Goal: Transaction & Acquisition: Book appointment/travel/reservation

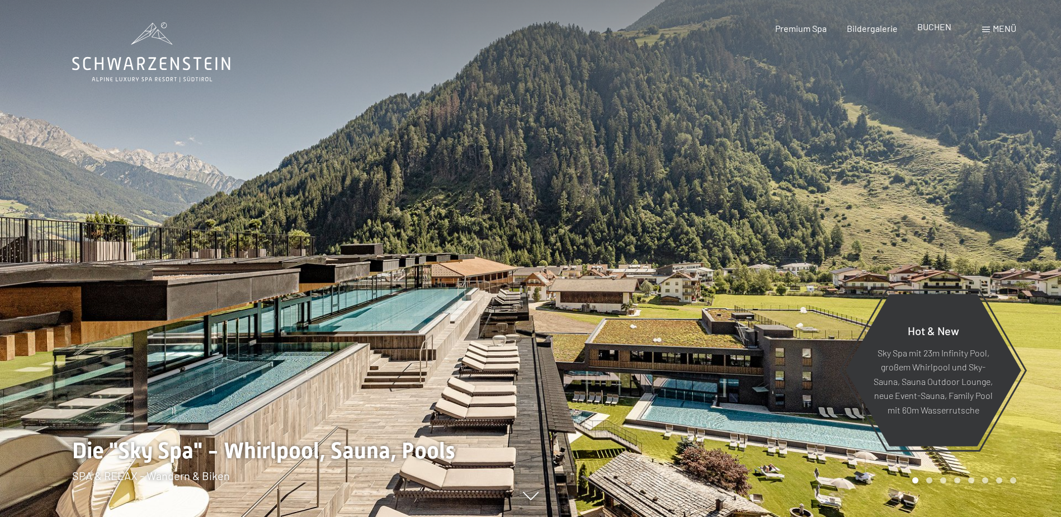
click at [937, 28] on span "BUCHEN" at bounding box center [934, 26] width 34 height 11
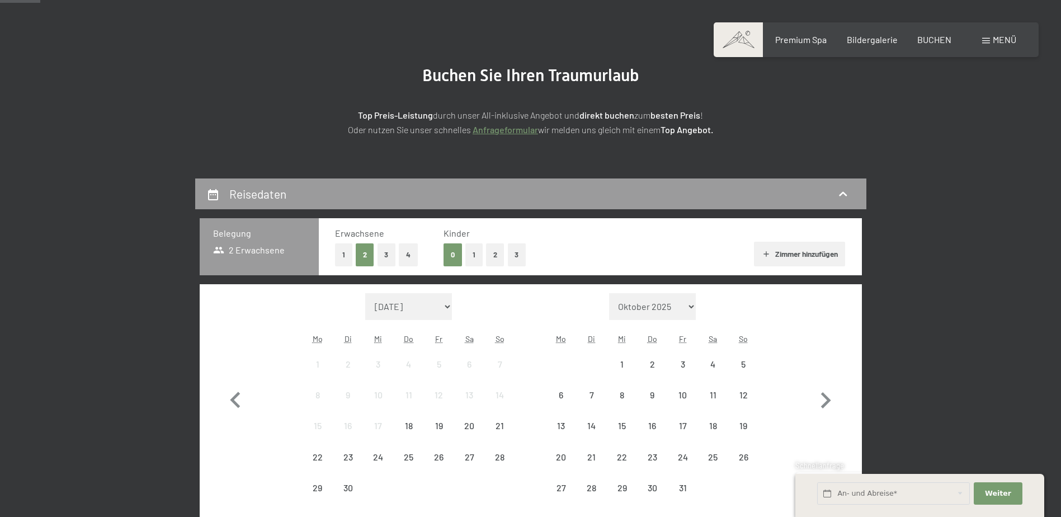
scroll to position [168, 0]
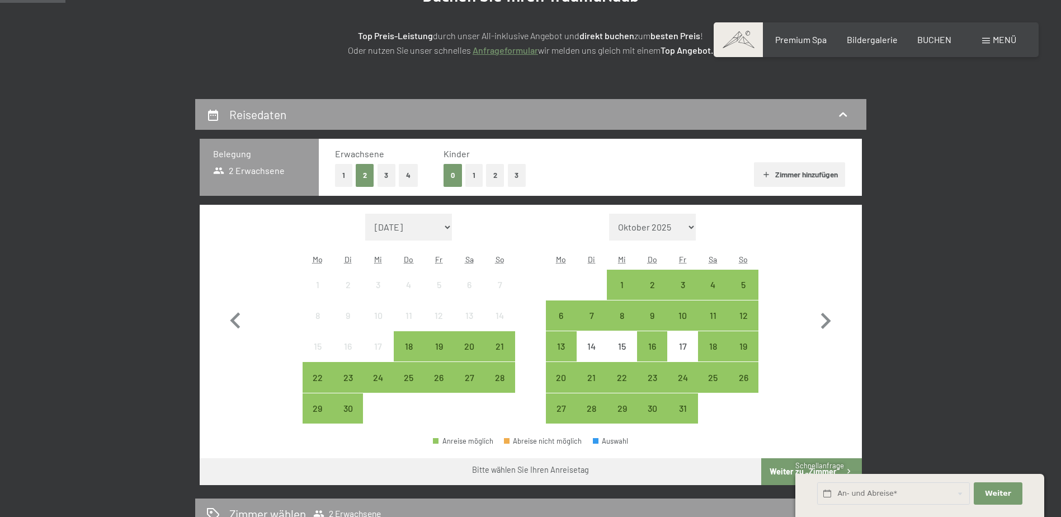
click at [491, 178] on button "2" at bounding box center [495, 175] width 18 height 23
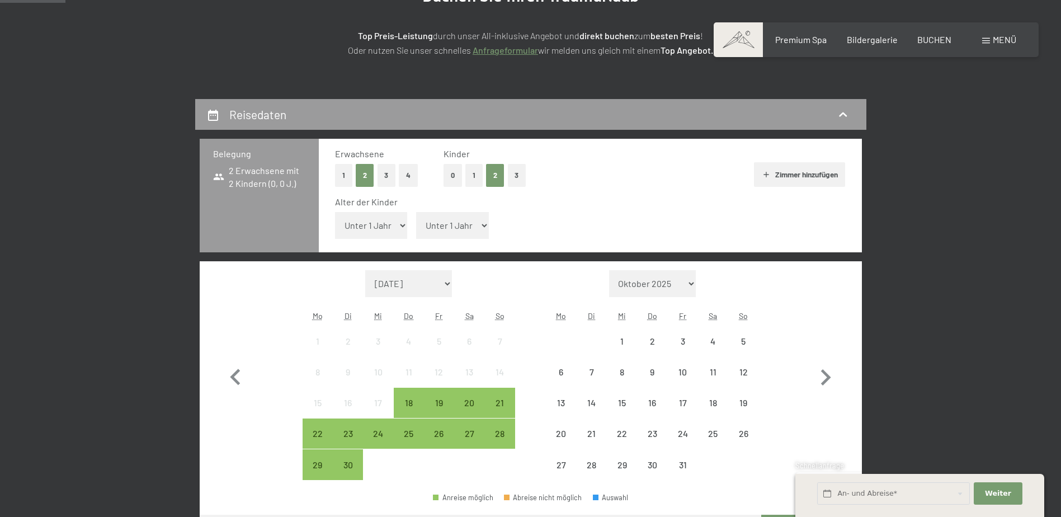
click at [381, 230] on select "Unter 1 Jahr 1 Jahr 2 Jahre 3 Jahre 4 Jahre 5 Jahre 6 Jahre 7 Jahre 8 Jahre 9 J…" at bounding box center [371, 225] width 73 height 27
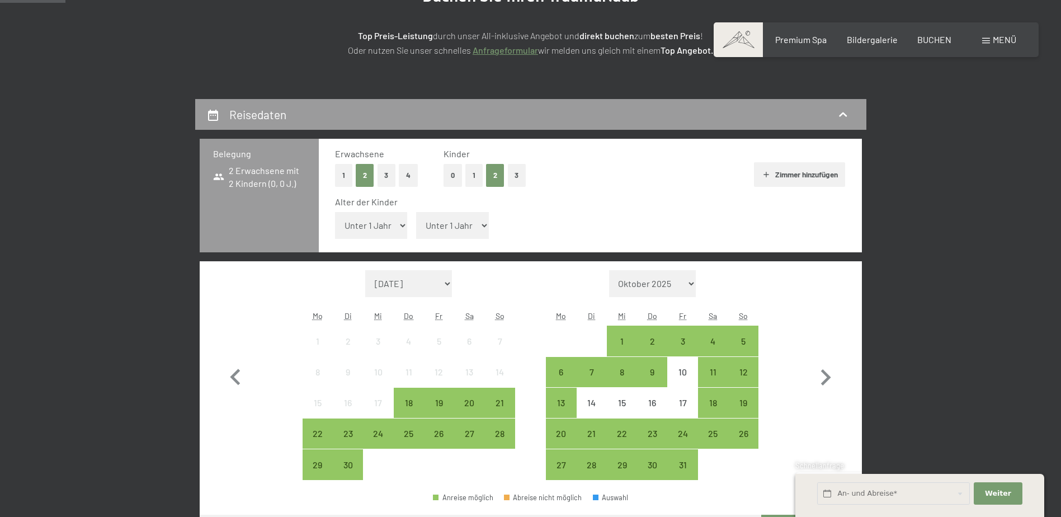
select select "11"
click at [335, 212] on select "Unter 1 Jahr 1 Jahr 2 Jahre 3 Jahre 4 Jahre 5 Jahre 6 Jahre 7 Jahre 8 Jahre 9 J…" at bounding box center [371, 225] width 73 height 27
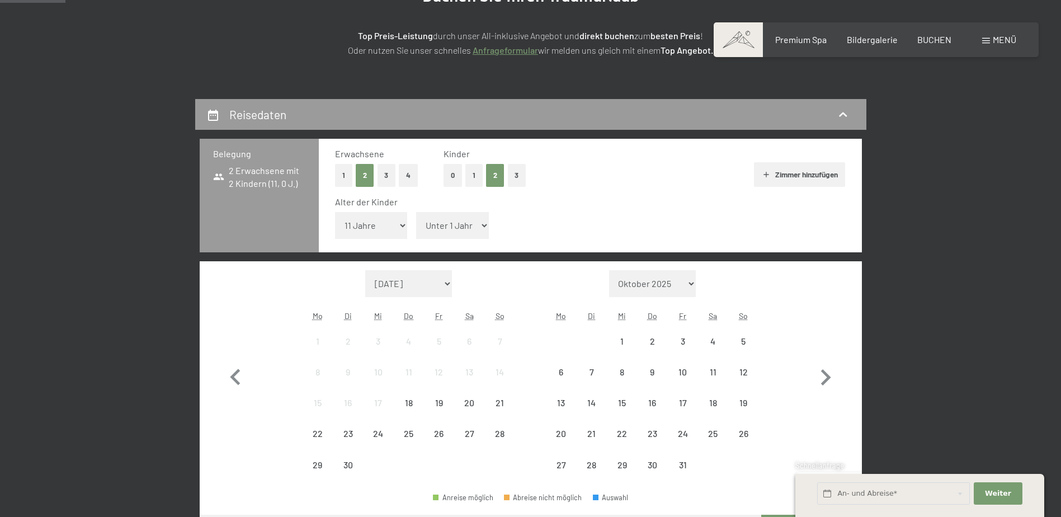
click at [461, 221] on select "Unter 1 Jahr 1 Jahr 2 Jahre 3 Jahre 4 Jahre 5 Jahre 6 Jahre 7 Jahre 8 Jahre 9 J…" at bounding box center [452, 225] width 73 height 27
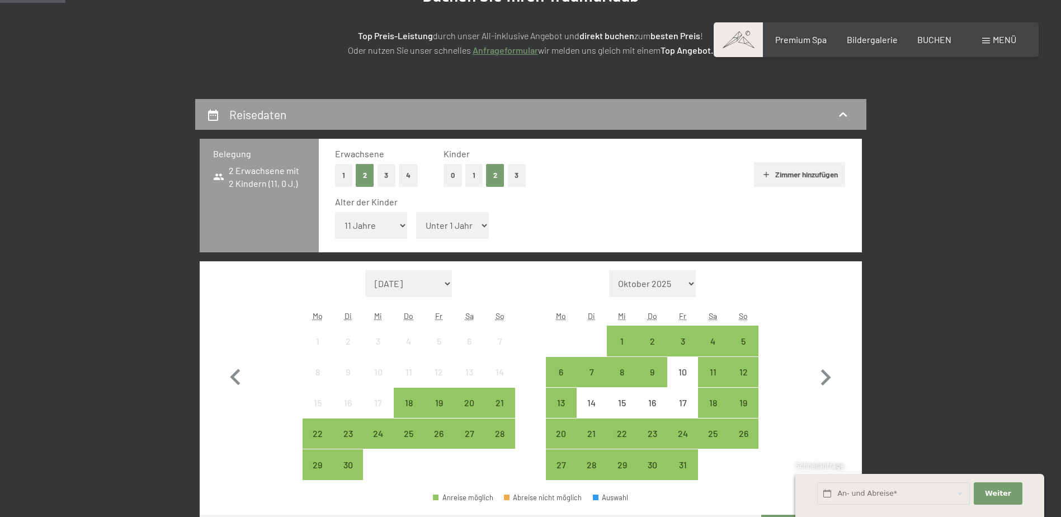
select select "7"
click at [416, 212] on select "Unter 1 Jahr 1 Jahr 2 Jahre 3 Jahre 4 Jahre 5 Jahre 6 Jahre 7 Jahre 8 Jahre 9 J…" at bounding box center [452, 225] width 73 height 27
click at [563, 466] on div "27" at bounding box center [561, 474] width 28 height 28
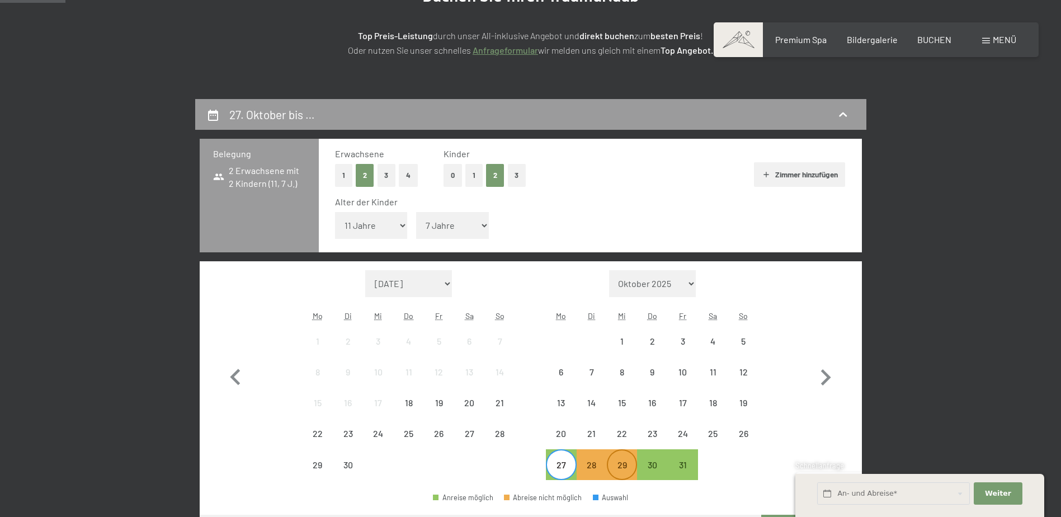
click at [633, 462] on div "29" at bounding box center [622, 474] width 28 height 28
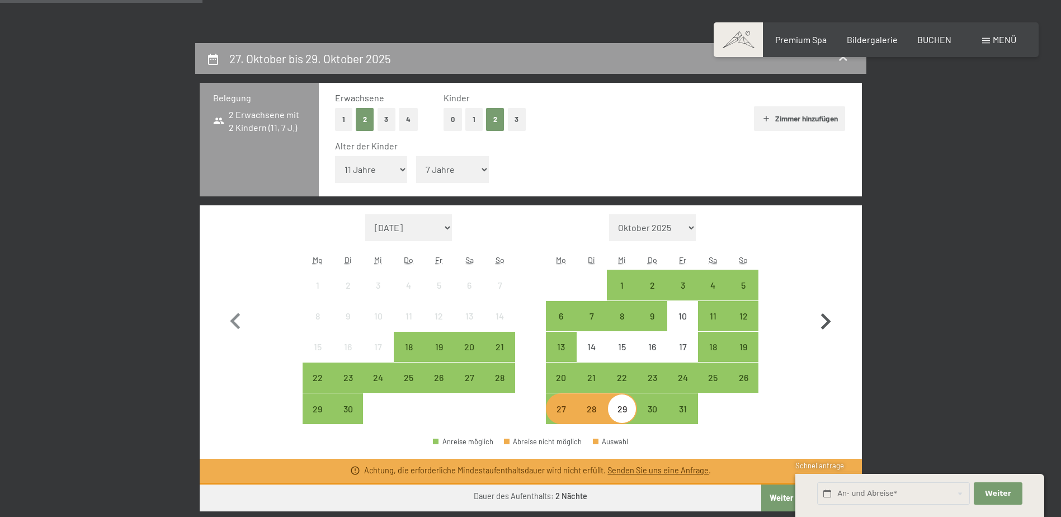
scroll to position [391, 0]
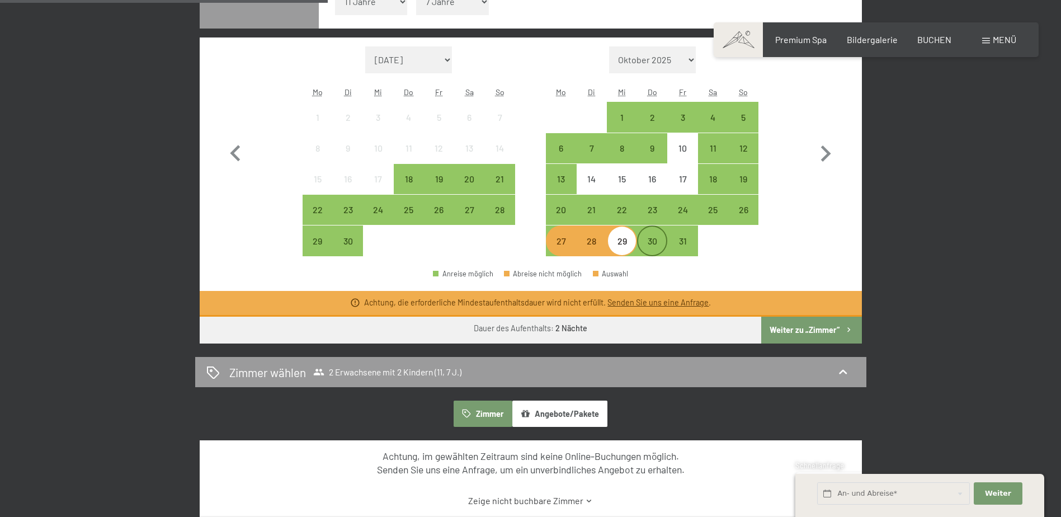
click at [651, 245] on div "30" at bounding box center [652, 251] width 28 height 28
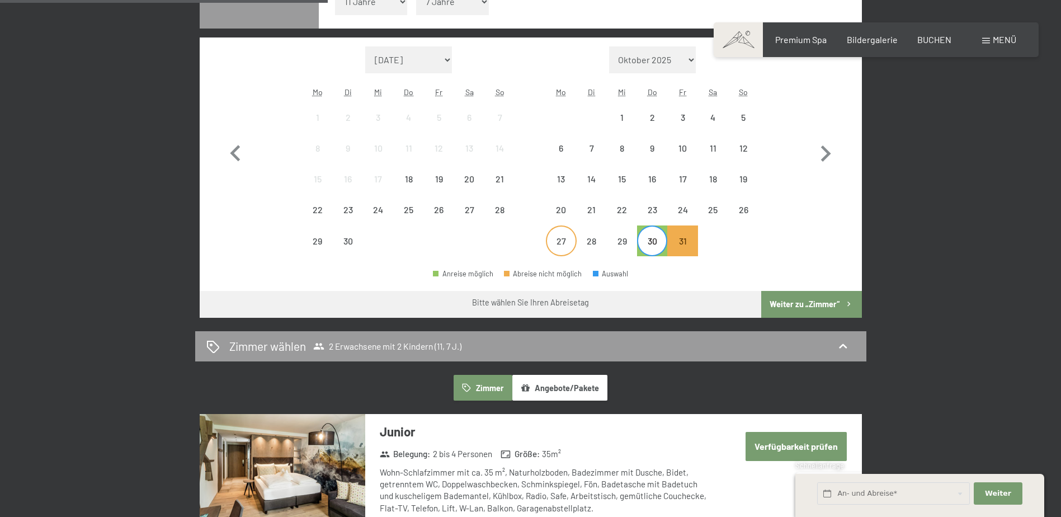
click at [572, 242] on div "27" at bounding box center [561, 251] width 28 height 28
click at [640, 250] on div "30" at bounding box center [652, 251] width 28 height 28
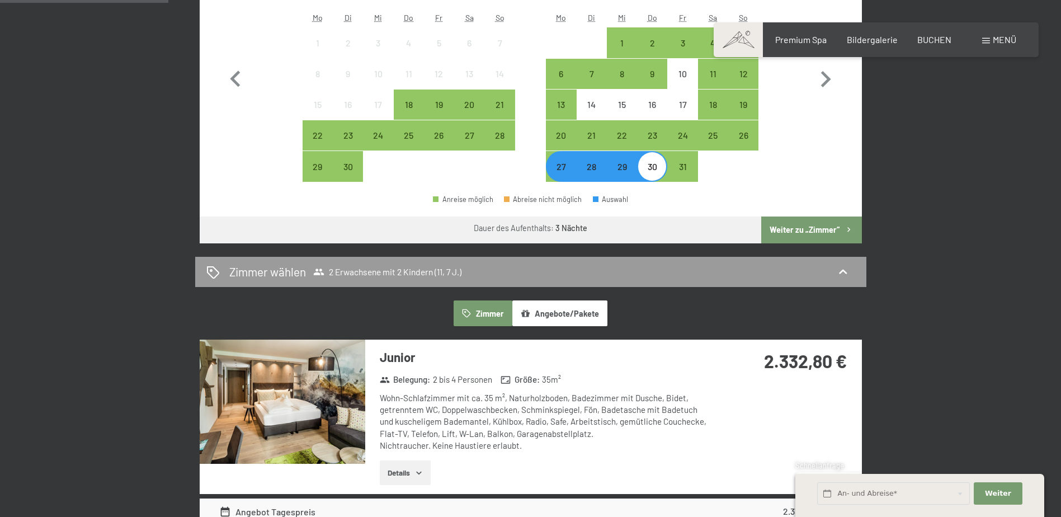
scroll to position [503, 0]
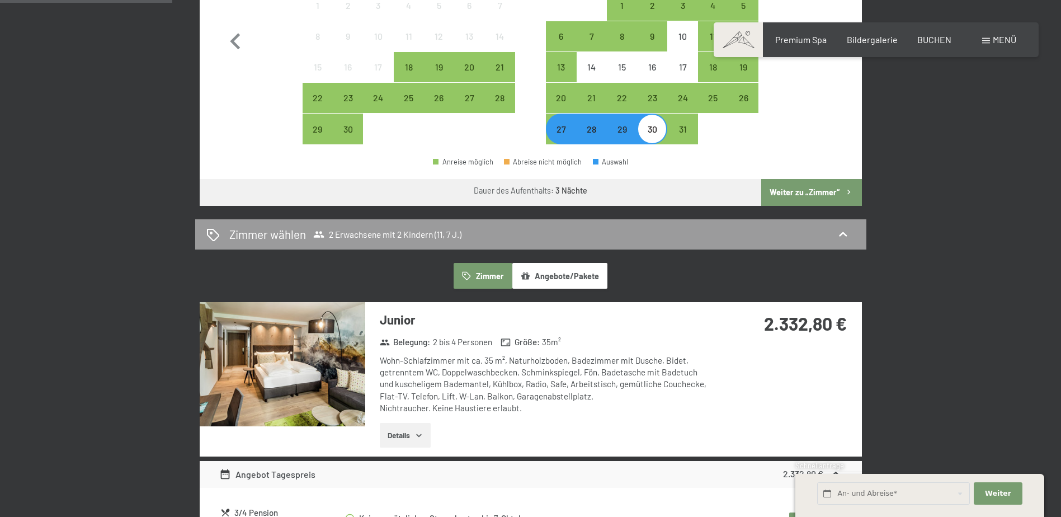
click at [562, 136] on div "27" at bounding box center [561, 139] width 28 height 28
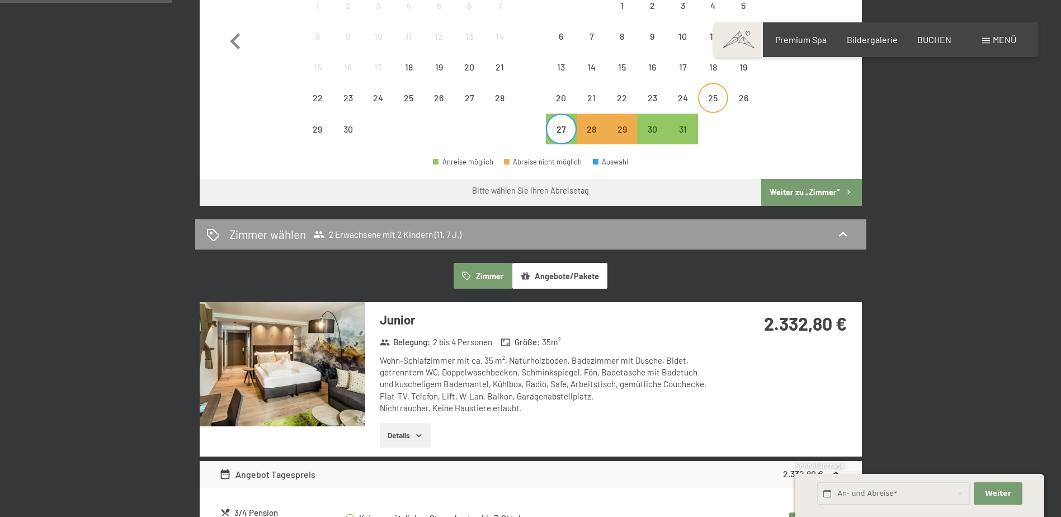
click at [713, 103] on div "25" at bounding box center [713, 107] width 28 height 28
click at [555, 121] on div "27" at bounding box center [561, 129] width 28 height 28
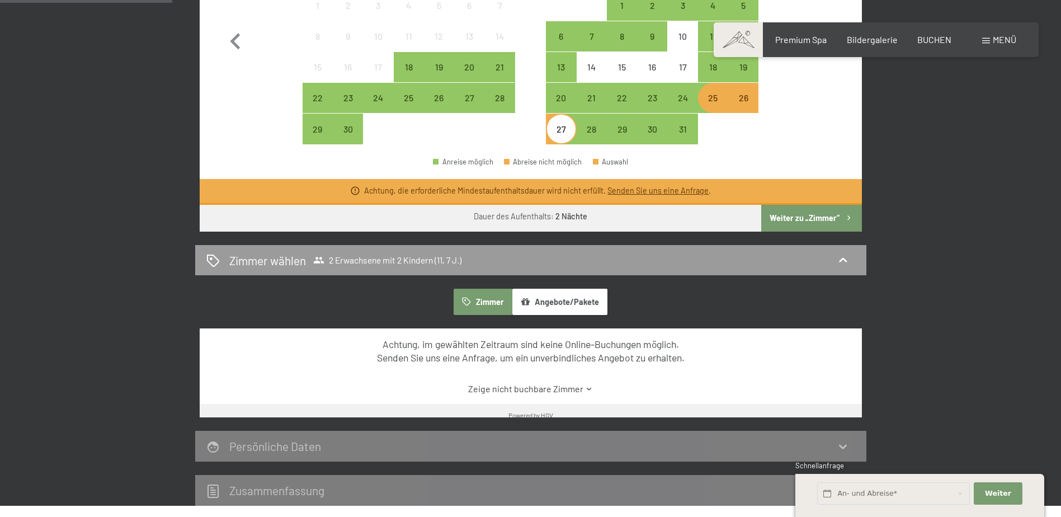
click at [719, 100] on div "25" at bounding box center [713, 107] width 28 height 28
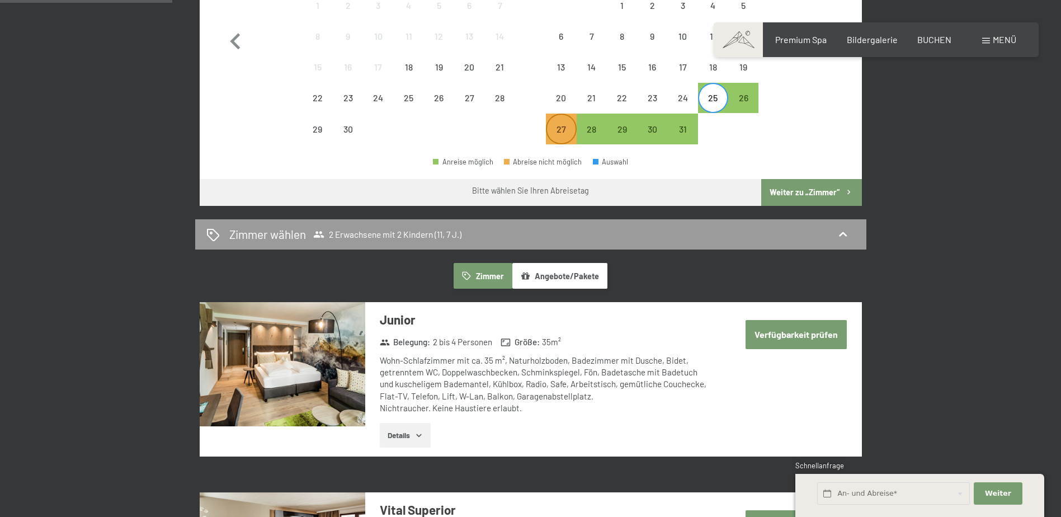
click at [560, 133] on div "27" at bounding box center [561, 139] width 28 height 28
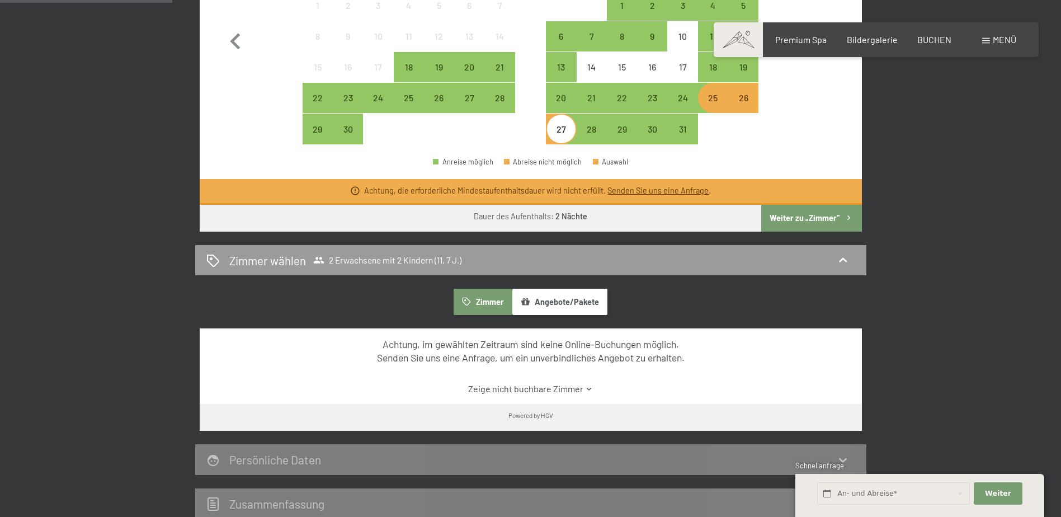
click at [712, 105] on div "25" at bounding box center [713, 107] width 28 height 28
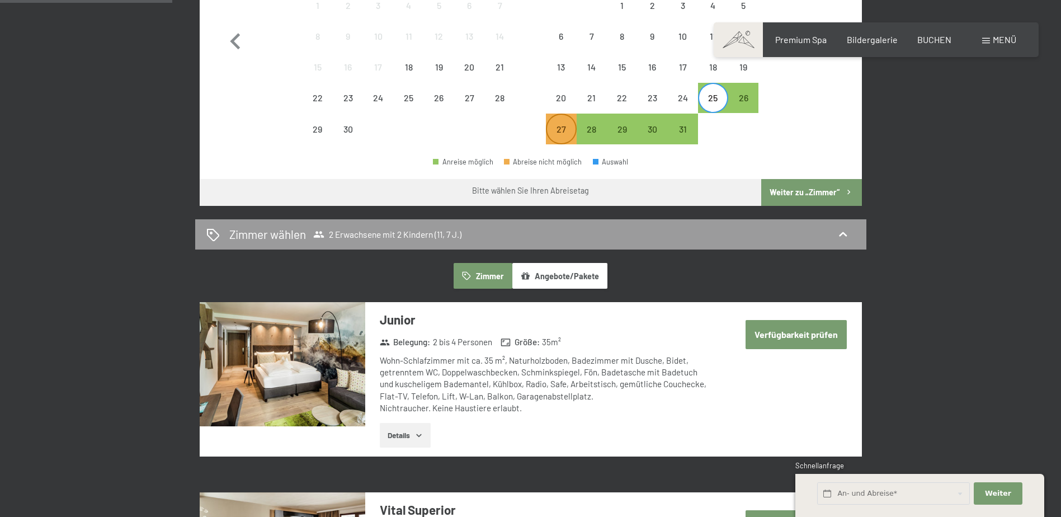
click at [569, 138] on div "27" at bounding box center [561, 139] width 28 height 28
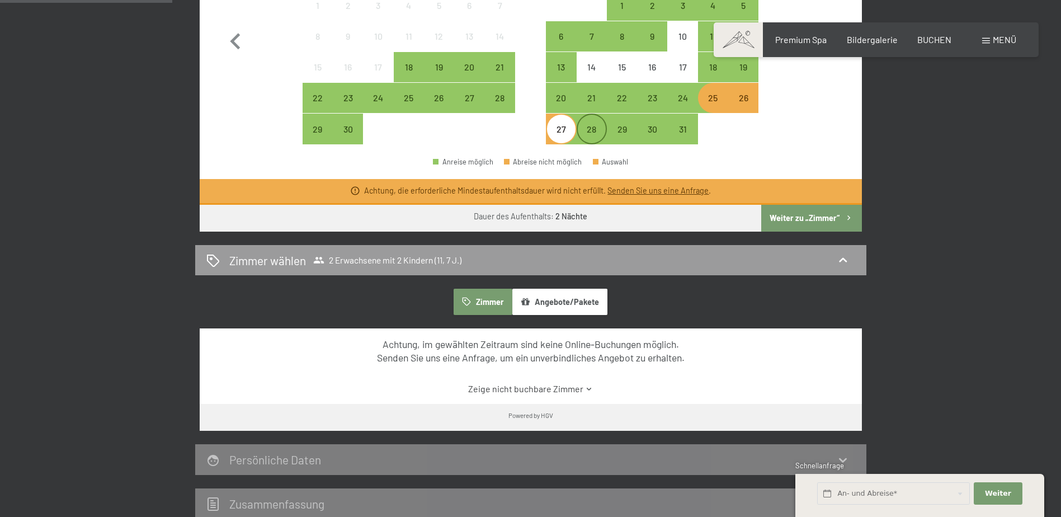
click at [584, 135] on div "28" at bounding box center [592, 139] width 28 height 28
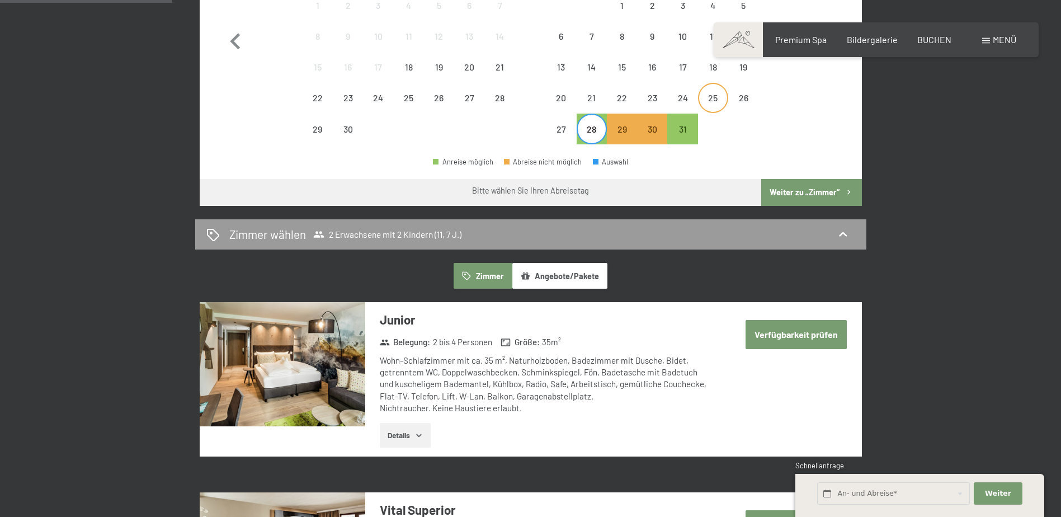
click at [711, 97] on div "25" at bounding box center [713, 107] width 28 height 28
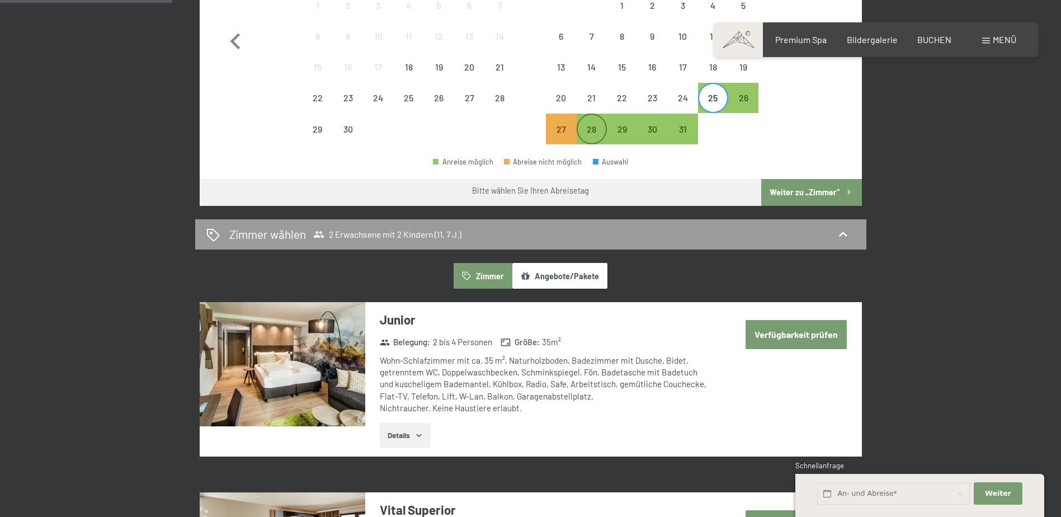
click at [584, 131] on div "28" at bounding box center [592, 139] width 28 height 28
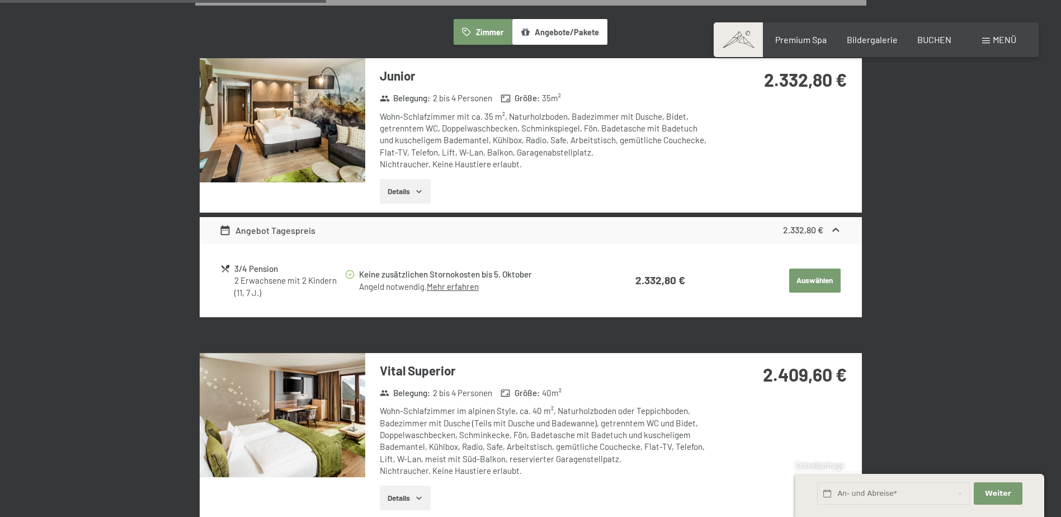
scroll to position [727, 0]
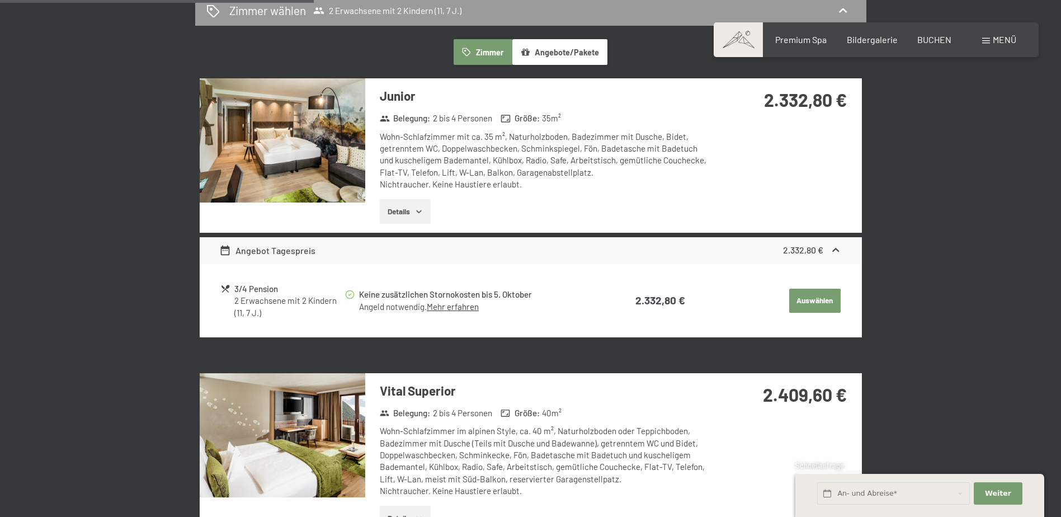
click at [450, 308] on link "Mehr erfahren" at bounding box center [453, 306] width 52 height 10
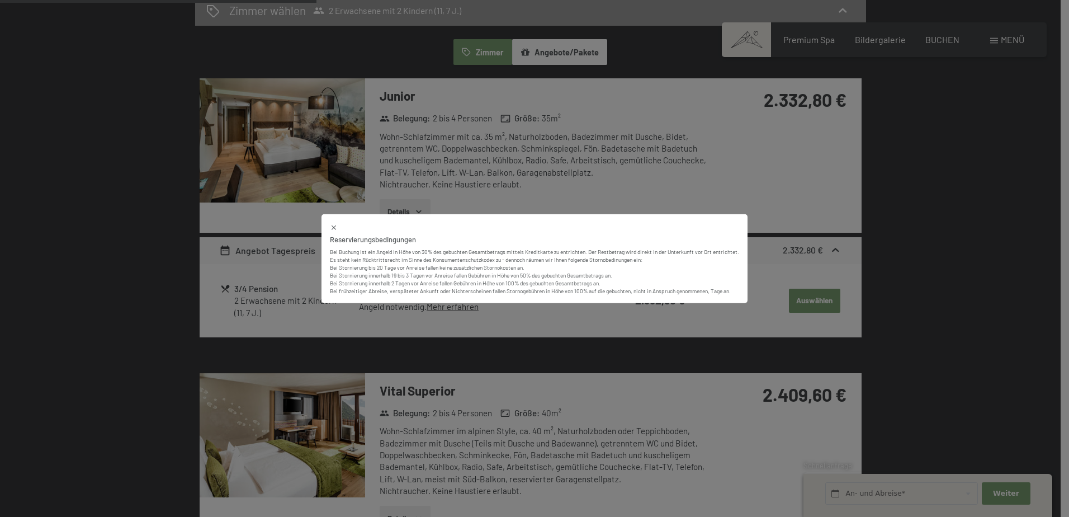
drag, startPoint x: 306, startPoint y: 240, endPoint x: 311, endPoint y: 226, distance: 15.1
click at [306, 240] on div "Reservierungsbedingungen Bei Buchung ist ein Angeld in Höhe von 30% des gebucht…" at bounding box center [534, 258] width 1069 height 517
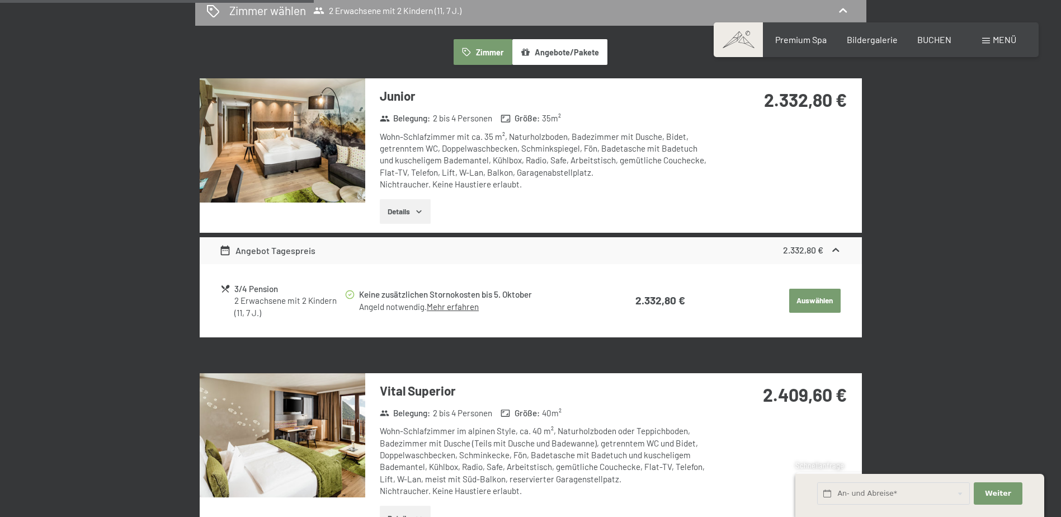
click at [331, 129] on img at bounding box center [283, 140] width 166 height 124
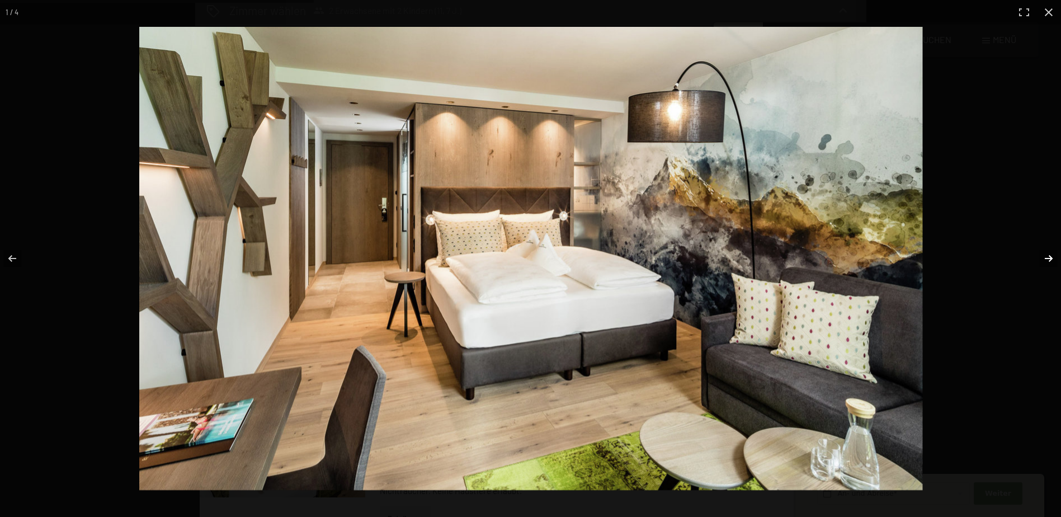
click at [1043, 259] on button "button" at bounding box center [1041, 258] width 39 height 56
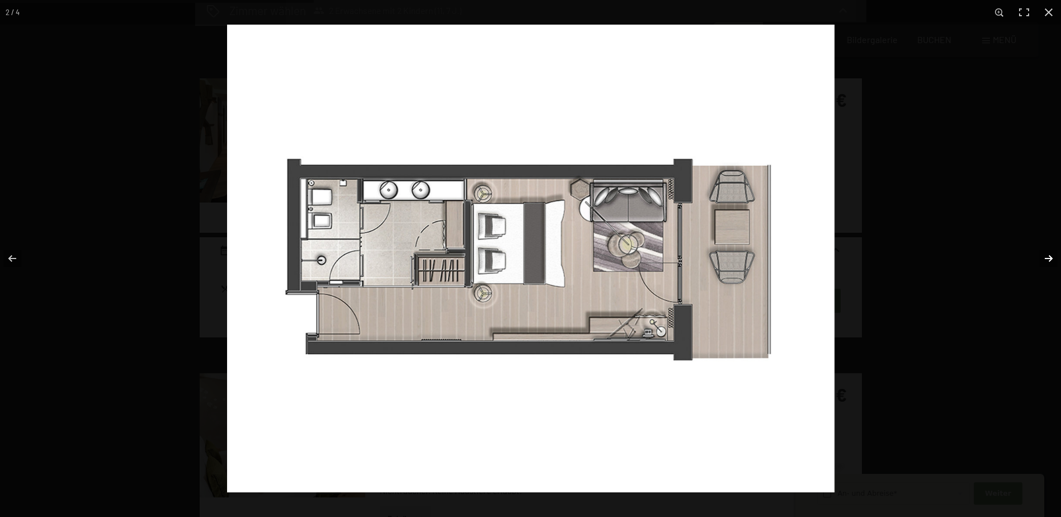
click at [1043, 259] on button "button" at bounding box center [1041, 258] width 39 height 56
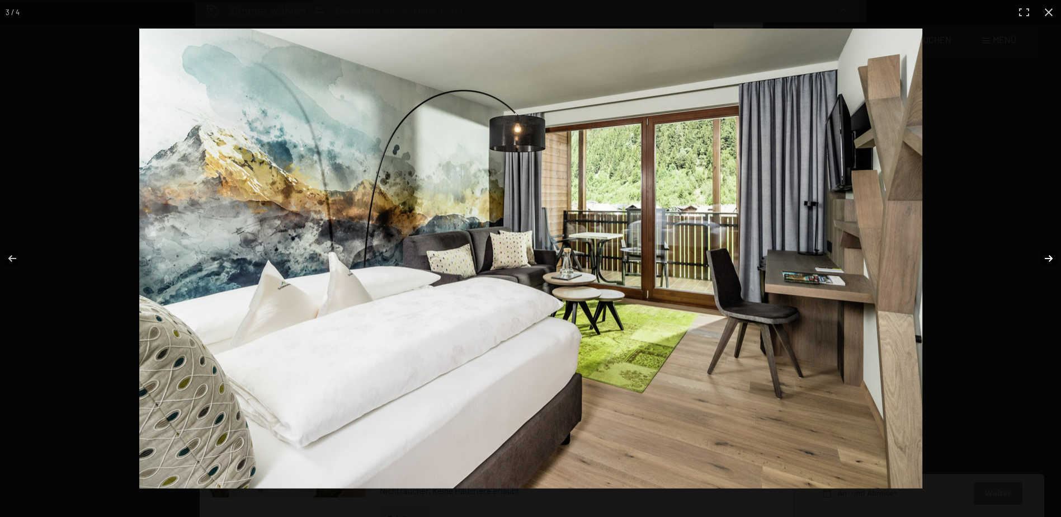
click at [1043, 259] on button "button" at bounding box center [1041, 258] width 39 height 56
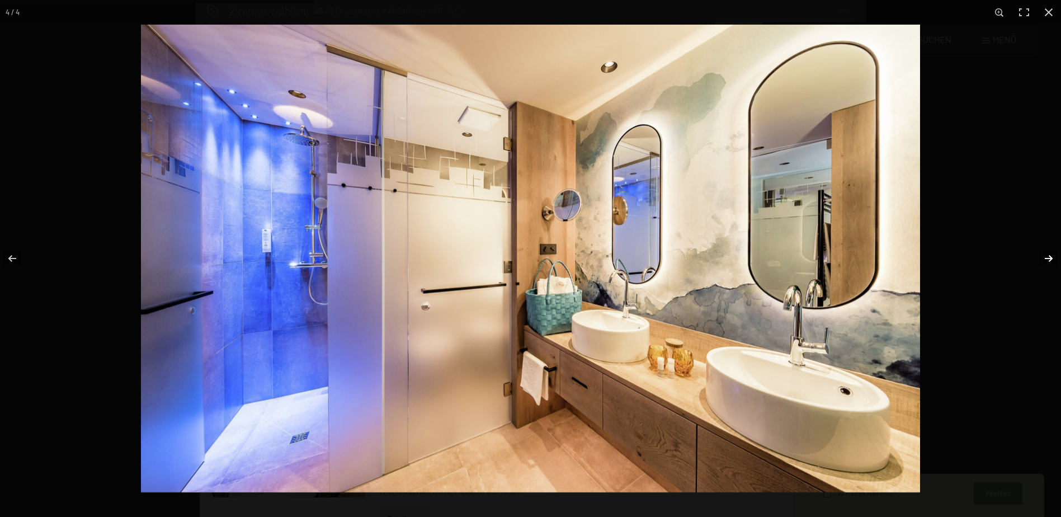
click at [1043, 259] on button "button" at bounding box center [1041, 258] width 39 height 56
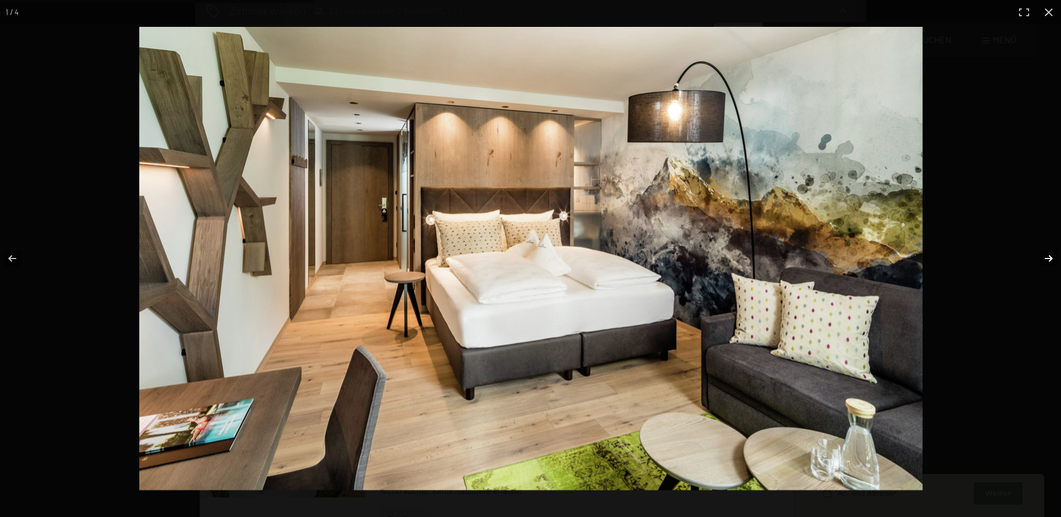
click at [1043, 259] on button "button" at bounding box center [1041, 258] width 39 height 56
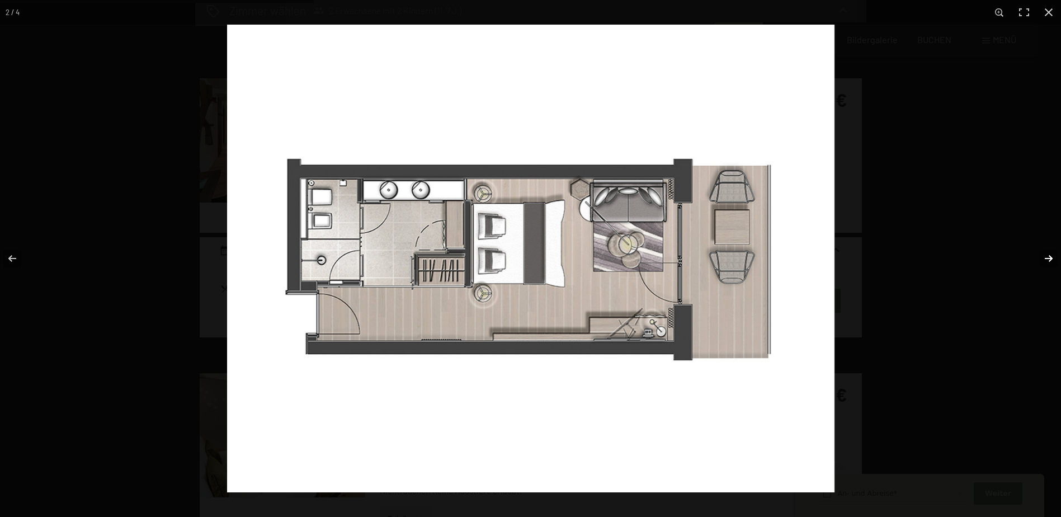
click at [1043, 259] on button "button" at bounding box center [1041, 258] width 39 height 56
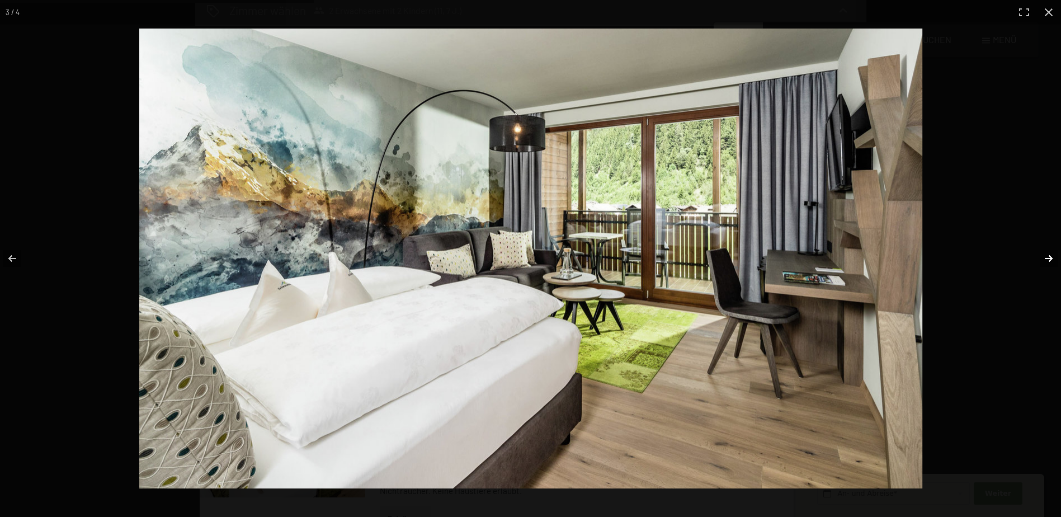
click at [1043, 259] on button "button" at bounding box center [1041, 258] width 39 height 56
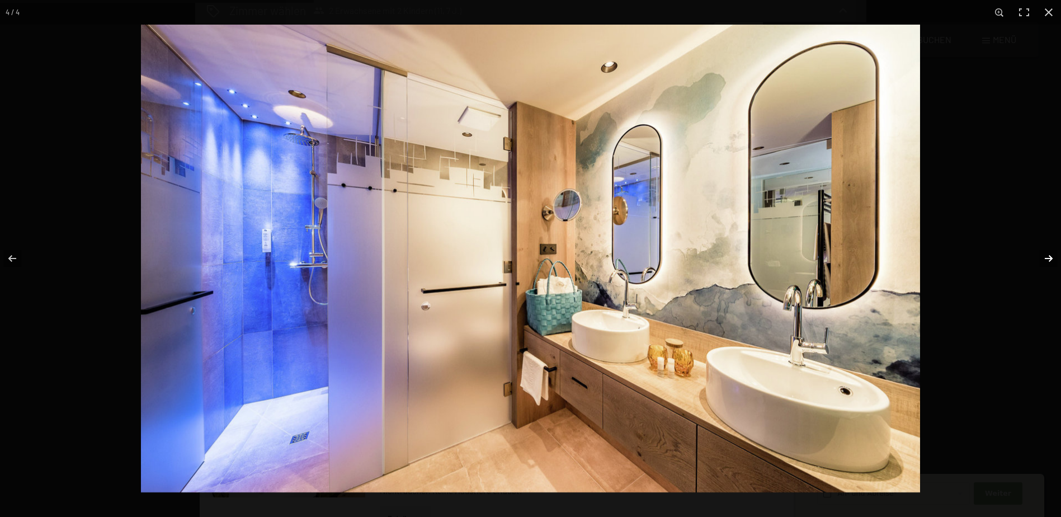
click at [1043, 259] on button "button" at bounding box center [1041, 258] width 39 height 56
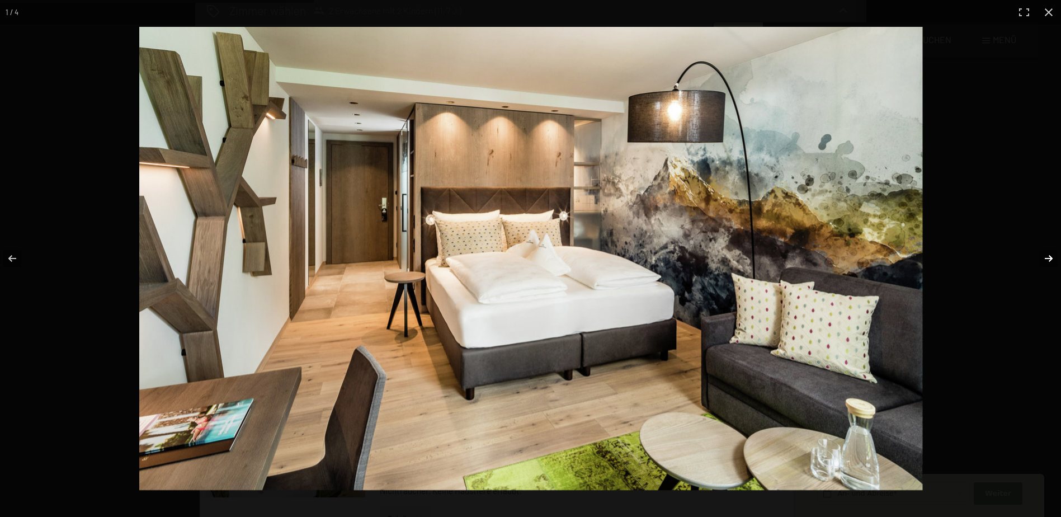
click at [1043, 259] on button "button" at bounding box center [1041, 258] width 39 height 56
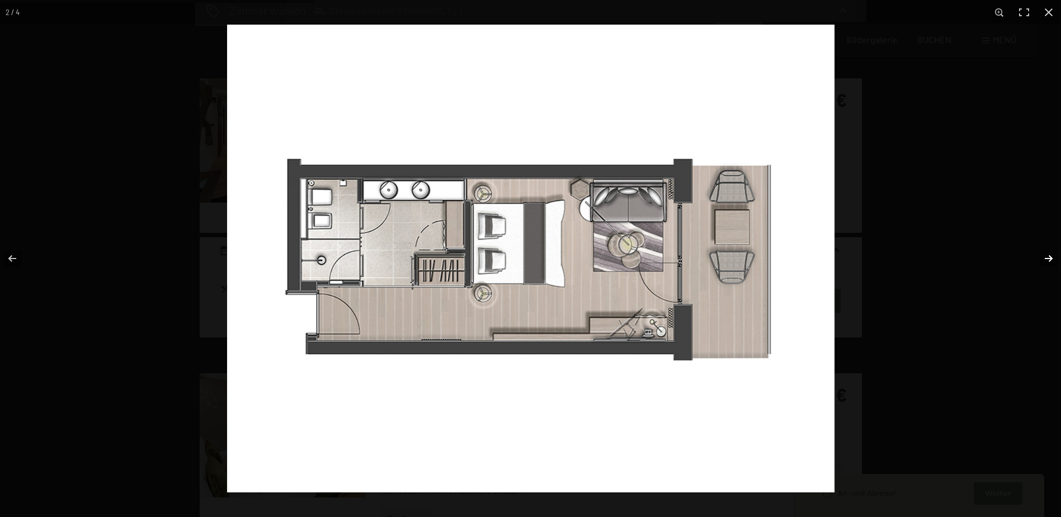
click at [1043, 259] on button "button" at bounding box center [1041, 258] width 39 height 56
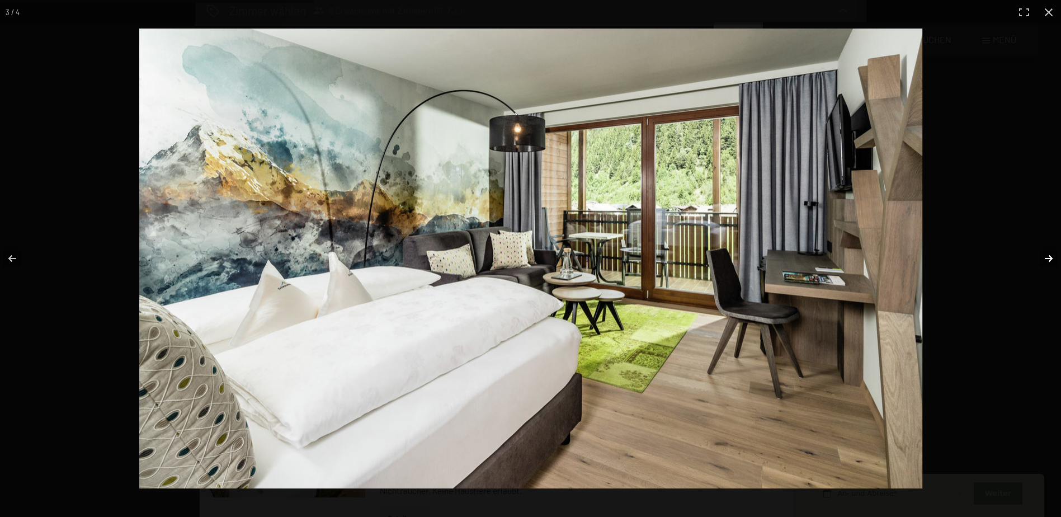
click at [1043, 259] on button "button" at bounding box center [1041, 258] width 39 height 56
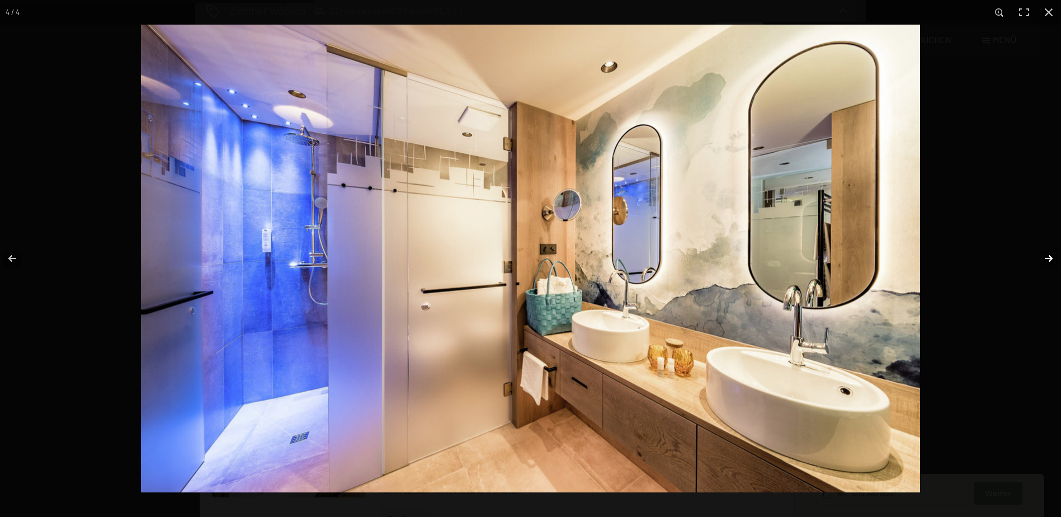
click at [1043, 259] on button "button" at bounding box center [1041, 258] width 39 height 56
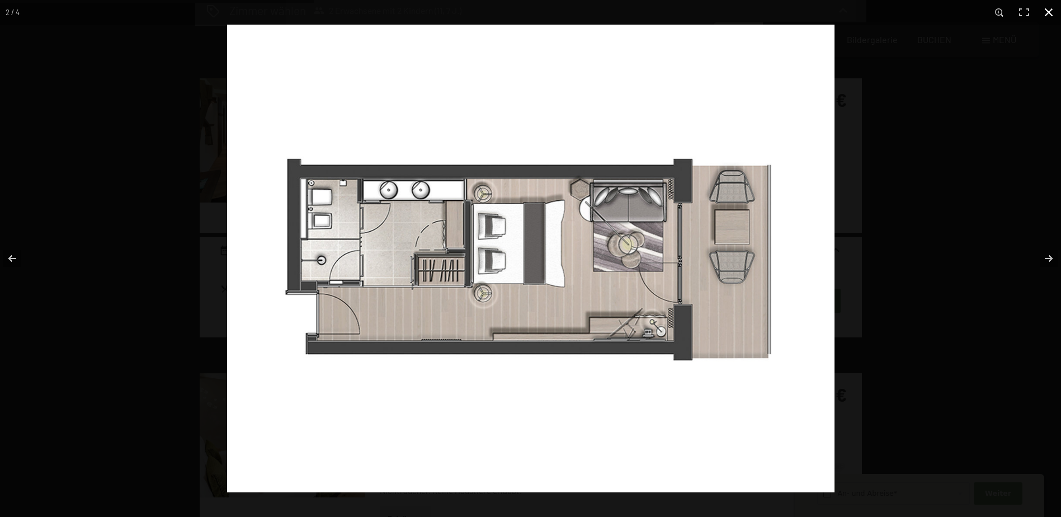
click at [1057, 11] on button "button" at bounding box center [1048, 12] width 25 height 25
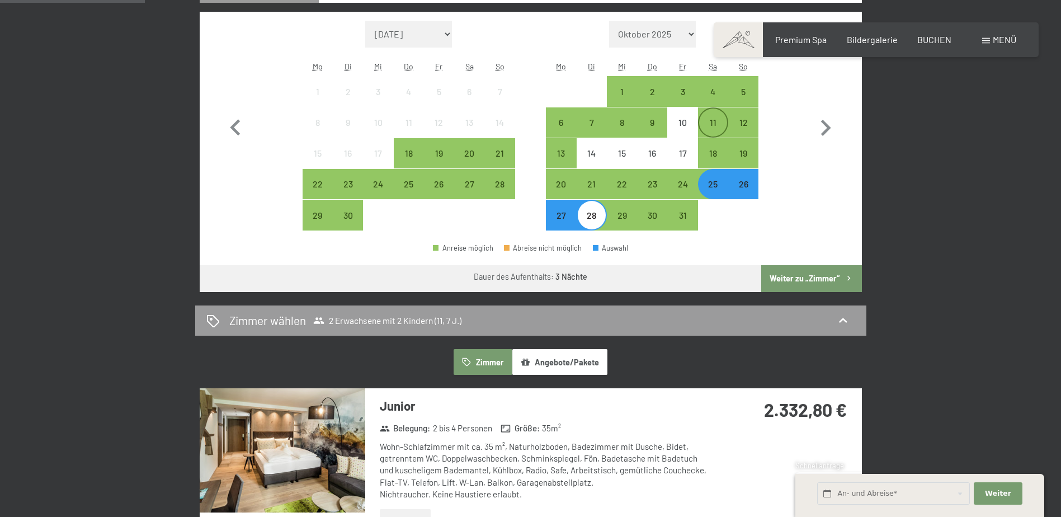
scroll to position [335, 0]
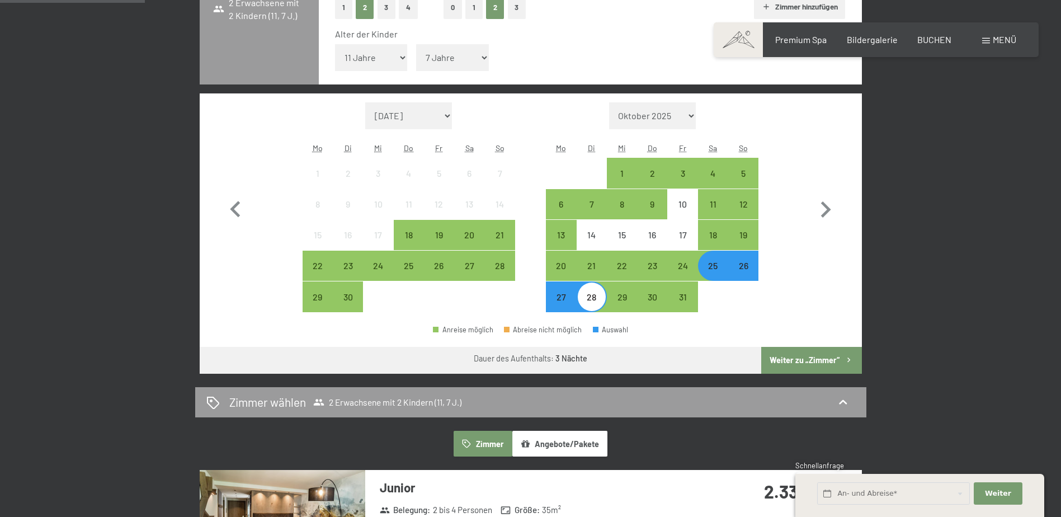
click at [561, 299] on div "27" at bounding box center [561, 306] width 28 height 28
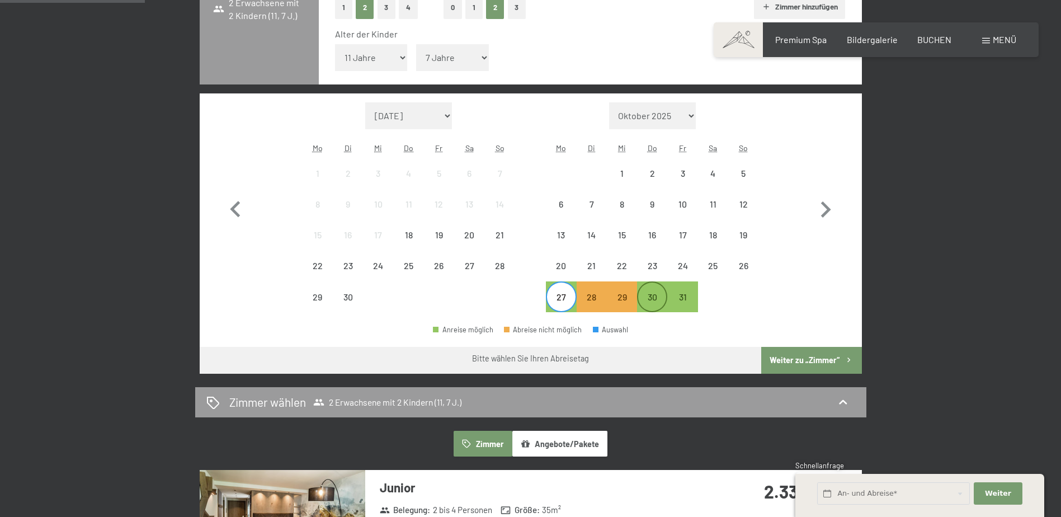
click at [639, 301] on div "30" at bounding box center [652, 306] width 28 height 28
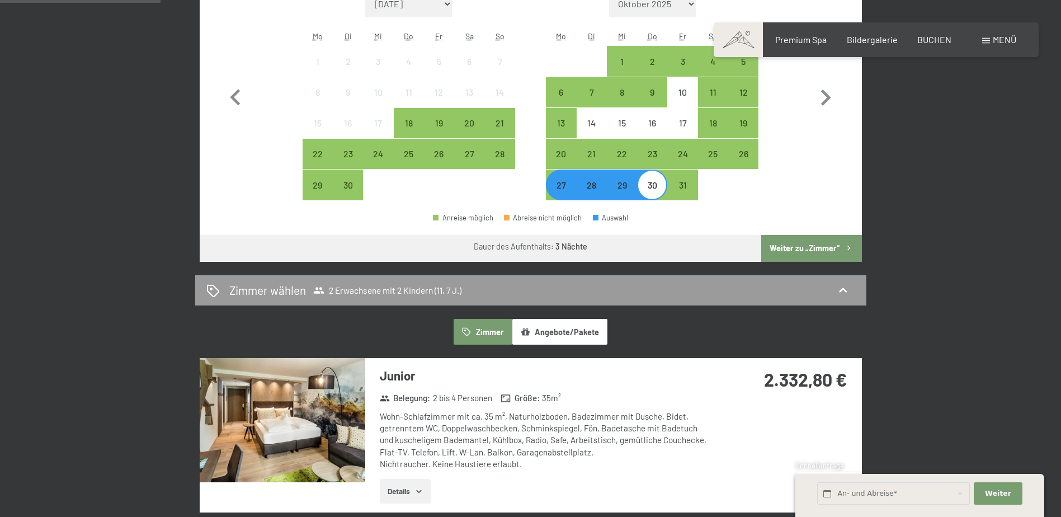
scroll to position [615, 0]
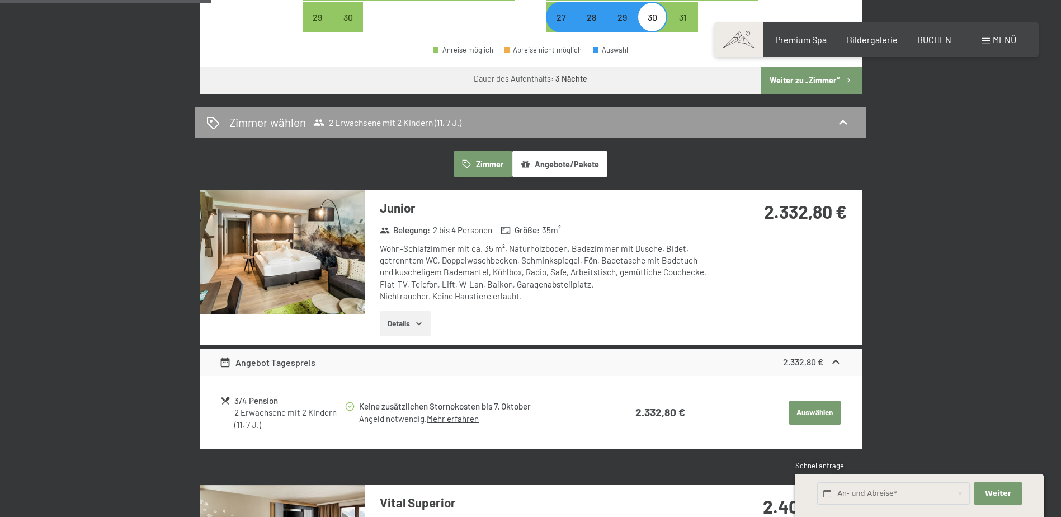
click at [414, 324] on button "Details" at bounding box center [405, 323] width 51 height 25
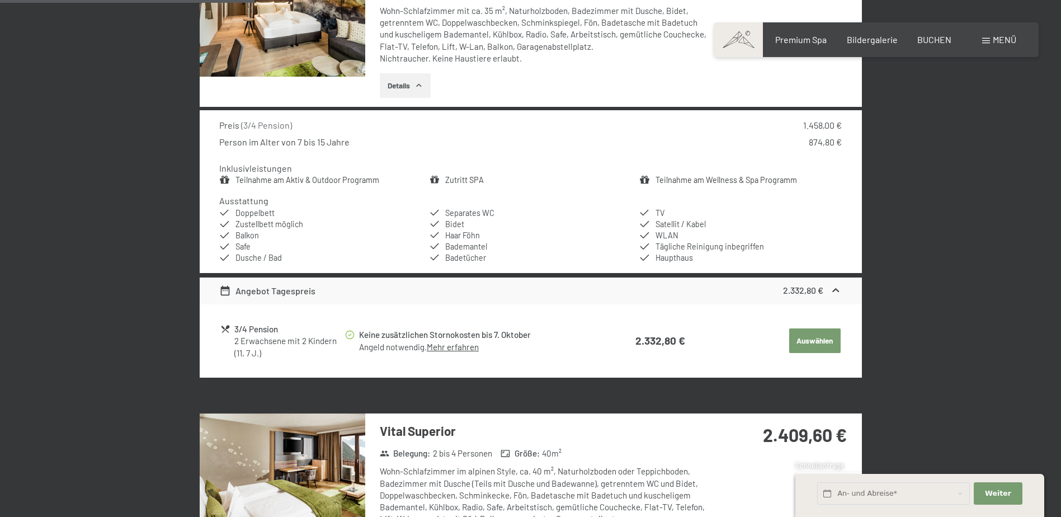
scroll to position [951, 0]
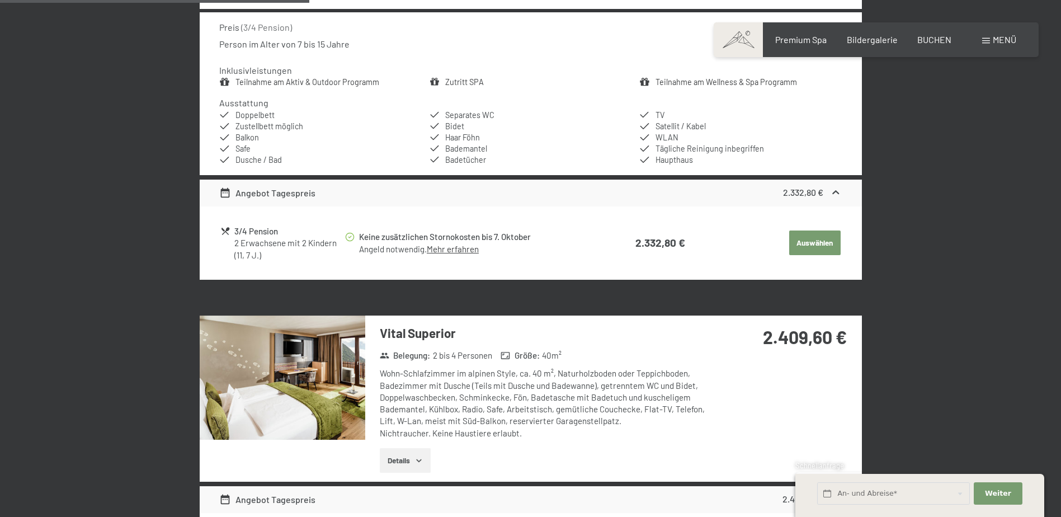
click at [812, 248] on button "Auswählen" at bounding box center [814, 242] width 51 height 25
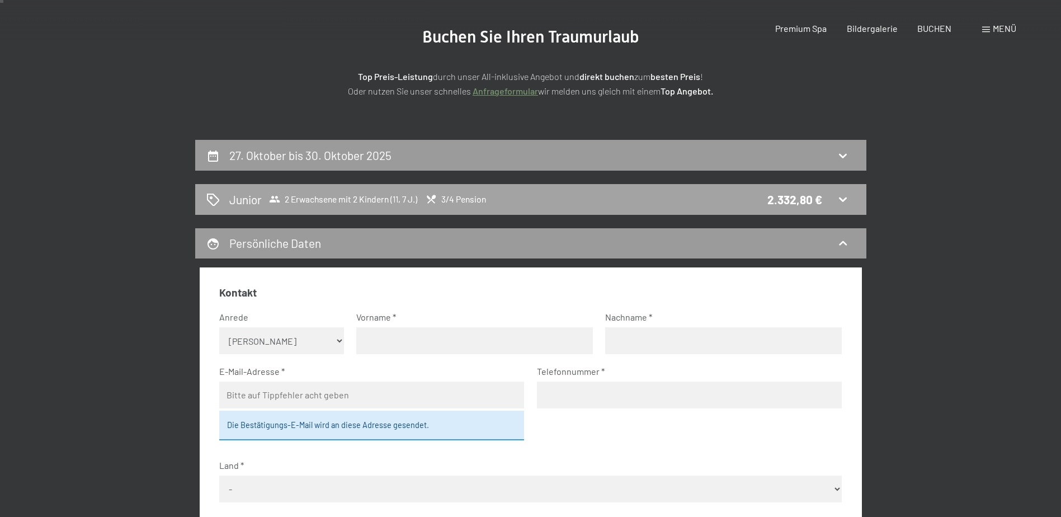
scroll to position [0, 0]
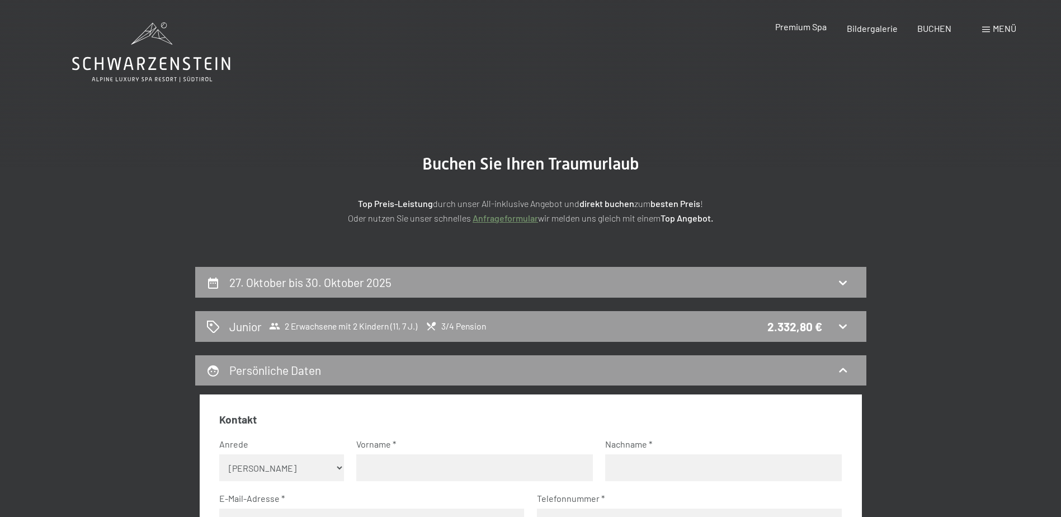
click at [778, 27] on span "Premium Spa" at bounding box center [800, 26] width 51 height 11
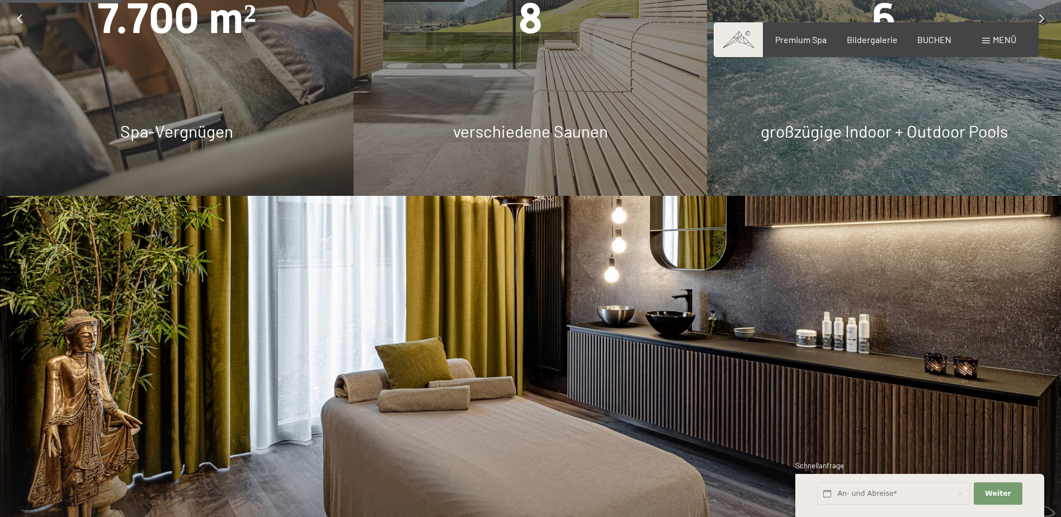
scroll to position [895, 0]
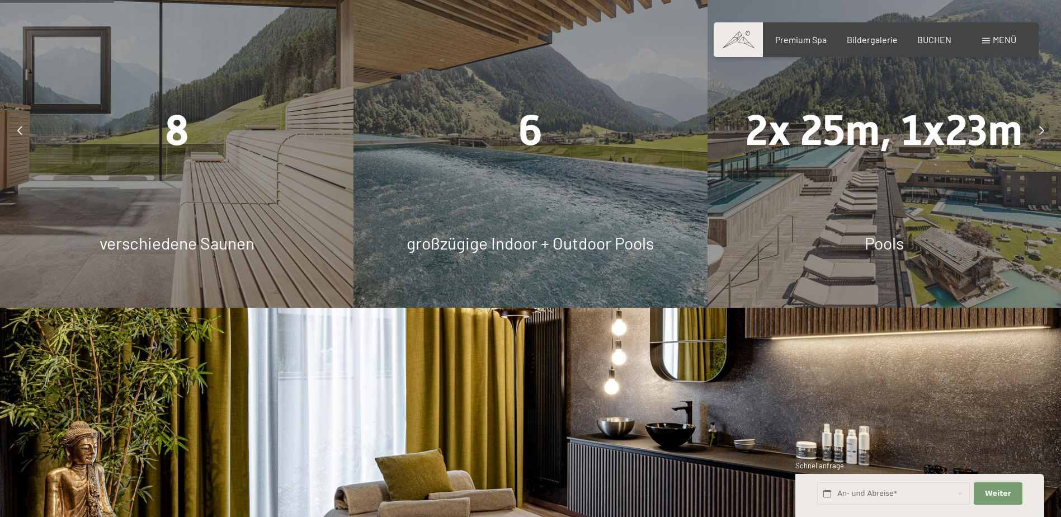
click at [1044, 126] on div at bounding box center [1041, 130] width 28 height 28
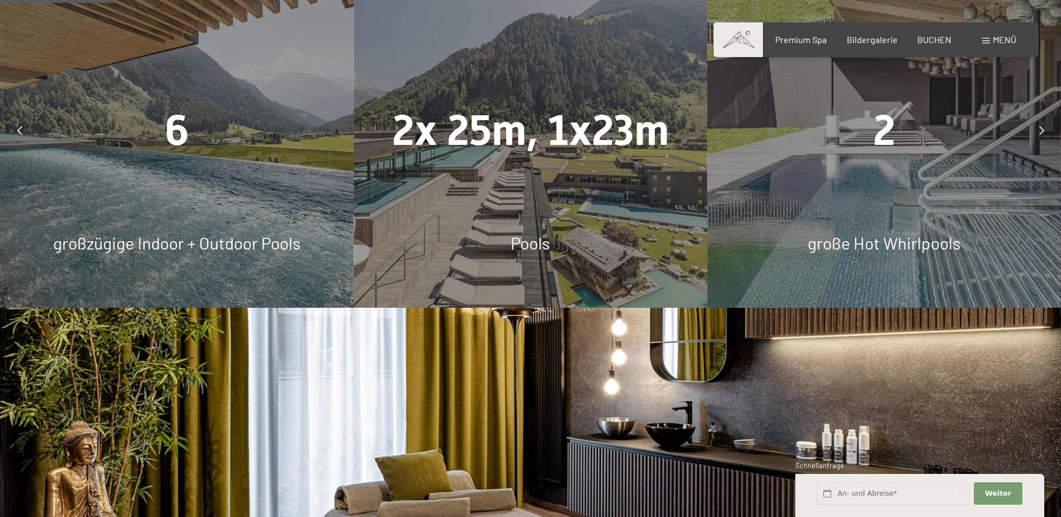
click at [1044, 126] on div at bounding box center [1041, 130] width 28 height 28
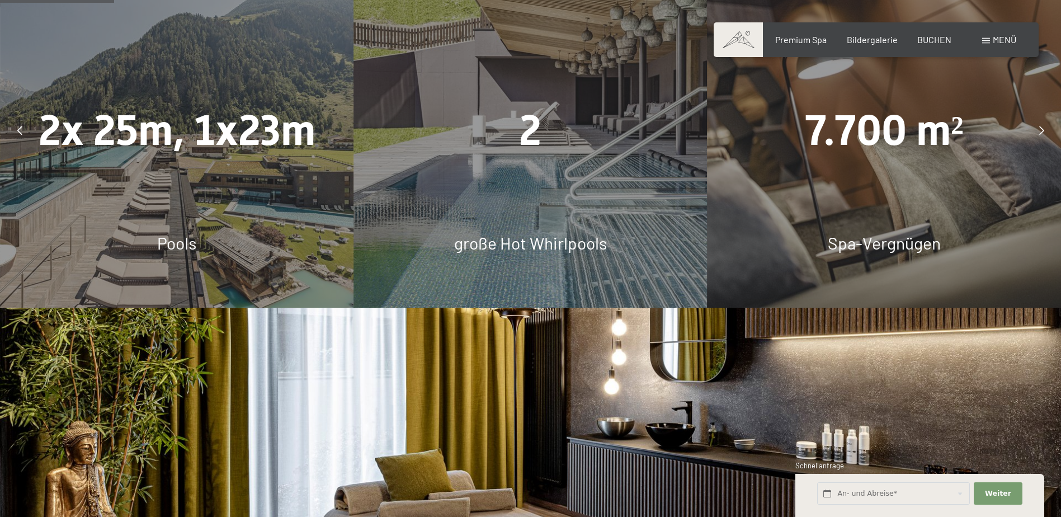
click at [1043, 126] on icon at bounding box center [1041, 130] width 5 height 9
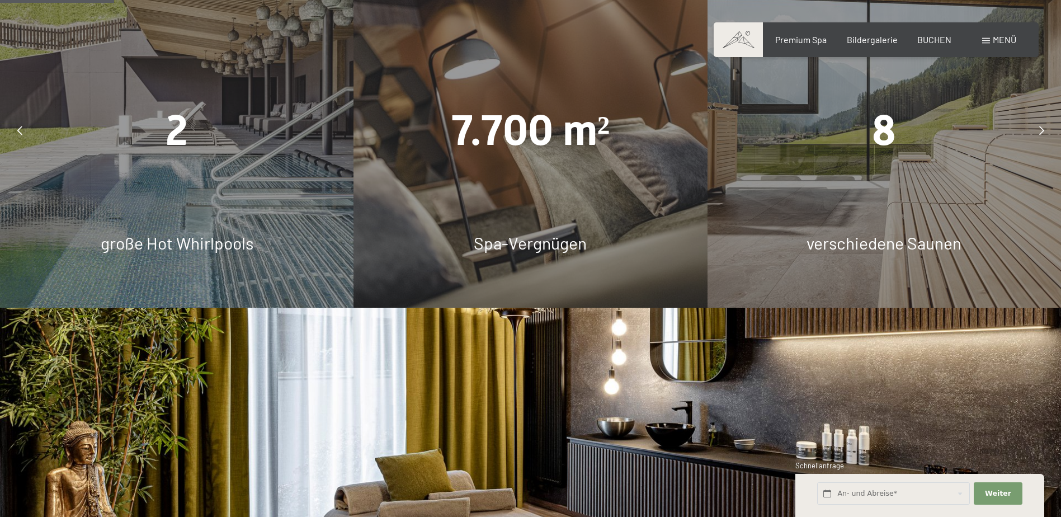
click at [1043, 126] on icon at bounding box center [1041, 130] width 5 height 9
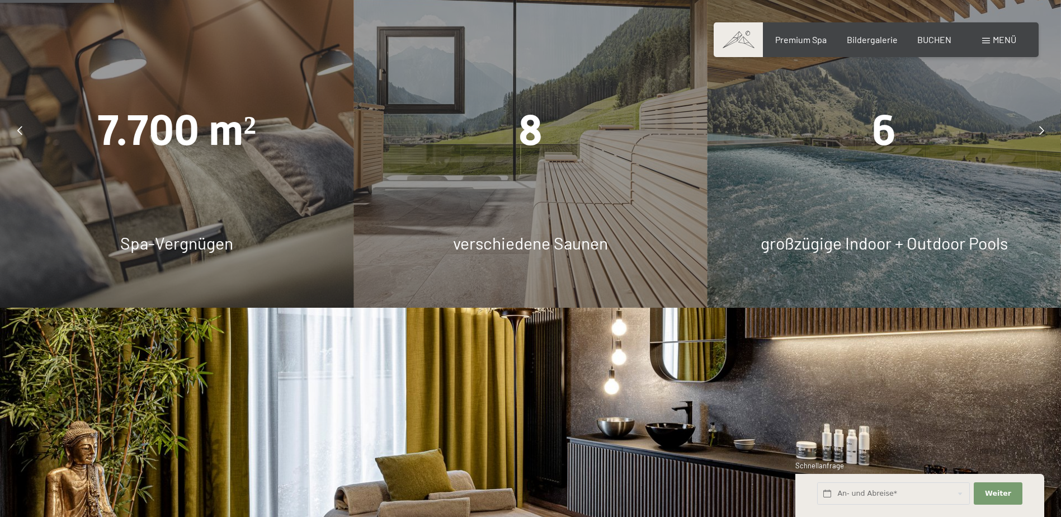
click at [1043, 126] on icon at bounding box center [1041, 130] width 5 height 9
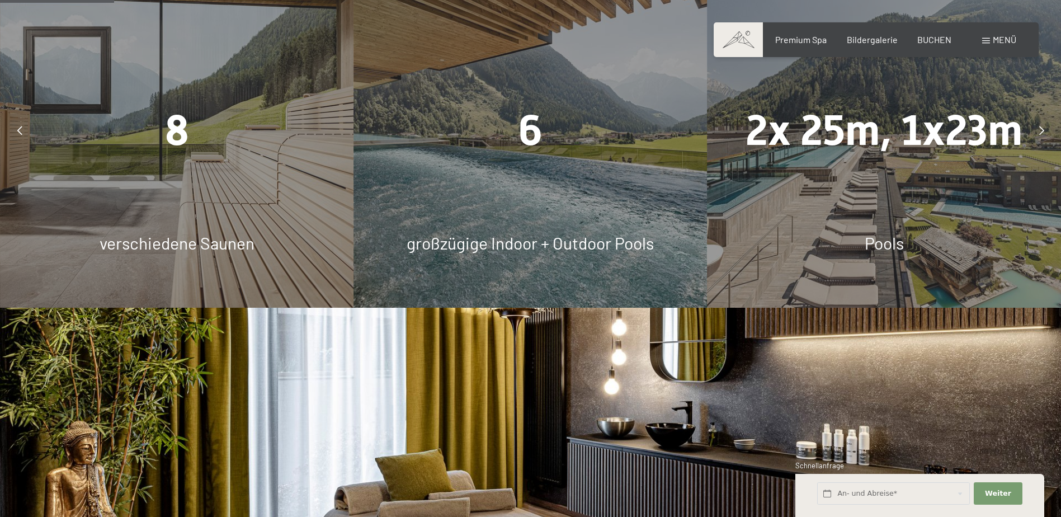
click at [1043, 126] on icon at bounding box center [1041, 130] width 5 height 9
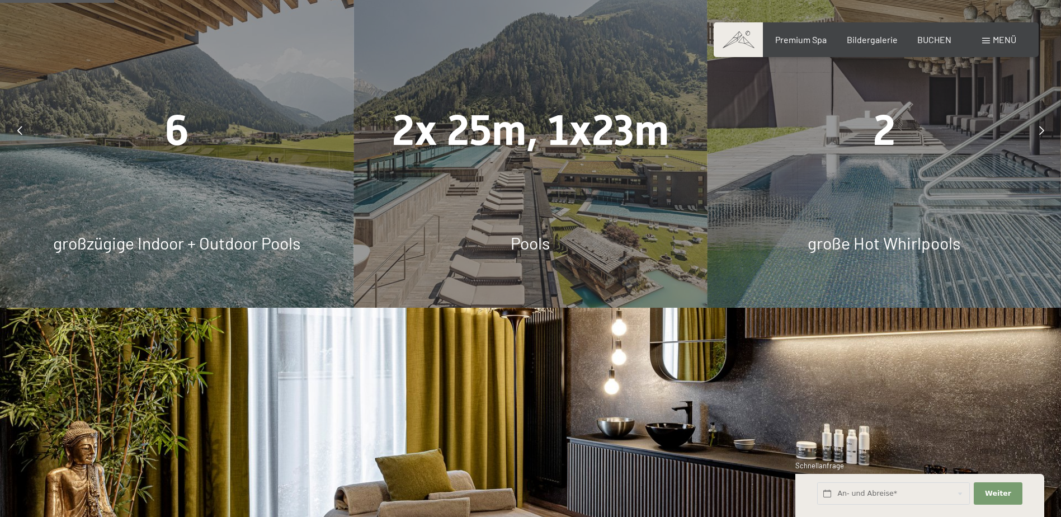
click at [1043, 126] on icon at bounding box center [1041, 130] width 5 height 9
